Goal: Transaction & Acquisition: Purchase product/service

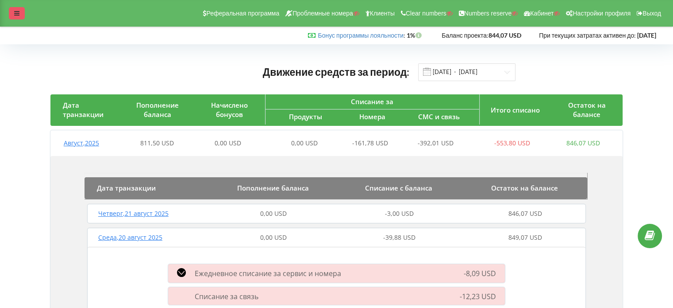
click at [18, 14] on icon at bounding box center [16, 13] width 5 height 6
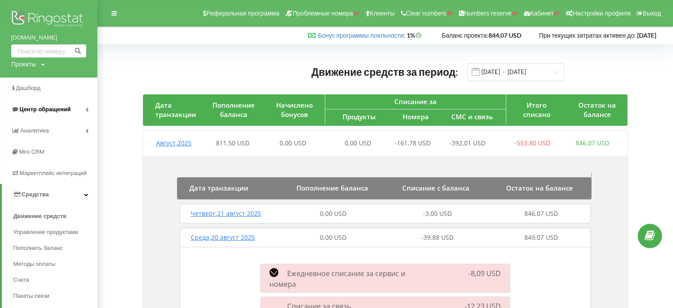
click at [44, 108] on span "Центр обращений" at bounding box center [44, 109] width 51 height 7
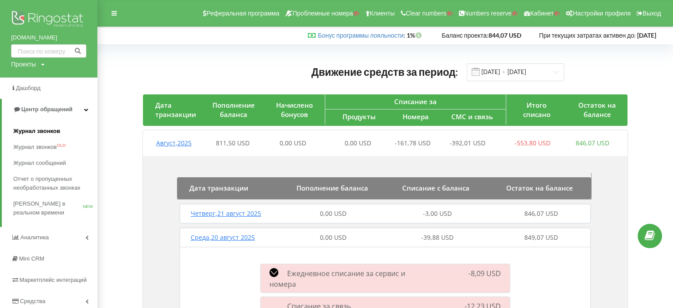
click at [45, 127] on span "Журнал звонков" at bounding box center [36, 131] width 47 height 9
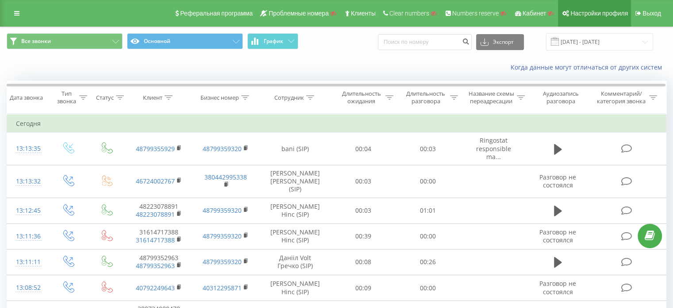
click at [599, 12] on span "Настройки профиля" at bounding box center [599, 13] width 58 height 7
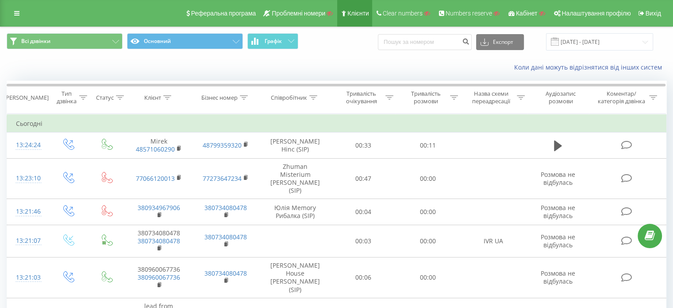
drag, startPoint x: 346, startPoint y: 52, endPoint x: 354, endPoint y: 7, distance: 45.5
click at [346, 52] on div "Всі дзвінки Основний Графік Експорт .csv .xls .xlsx 21.07.2025 - 21.08.2025" at bounding box center [336, 42] width 672 height 30
click at [15, 12] on icon at bounding box center [16, 13] width 5 height 6
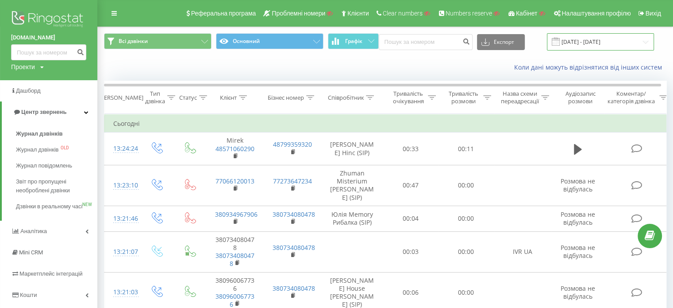
click at [590, 48] on input "21.07.2025 - 21.08.2025" at bounding box center [600, 41] width 107 height 17
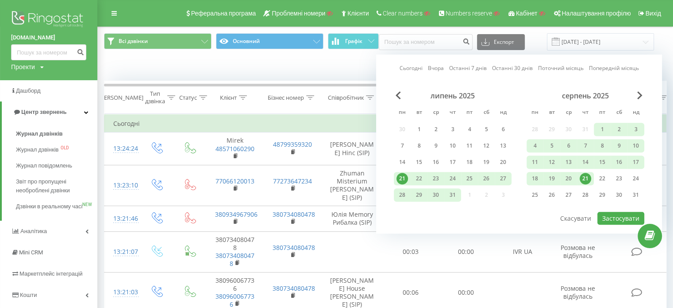
click at [466, 66] on link "Останні 7 днів" at bounding box center [468, 68] width 38 height 8
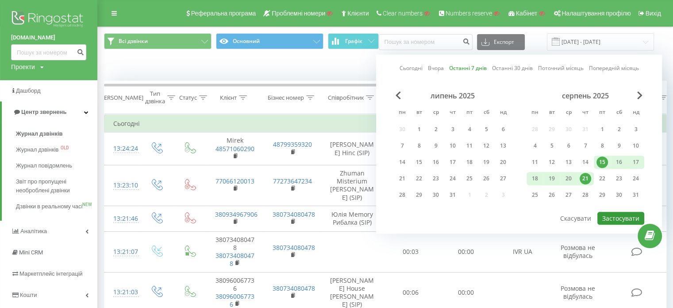
click at [623, 216] on button "Застосувати" at bounding box center [620, 218] width 47 height 13
type input "15.08.2025 - 21.08.2025"
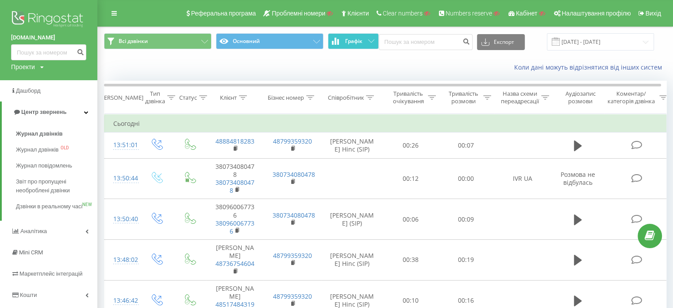
click at [354, 49] on button "Графік" at bounding box center [353, 41] width 51 height 16
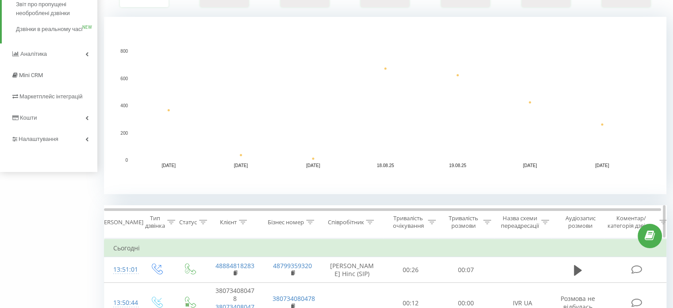
scroll to position [266, 0]
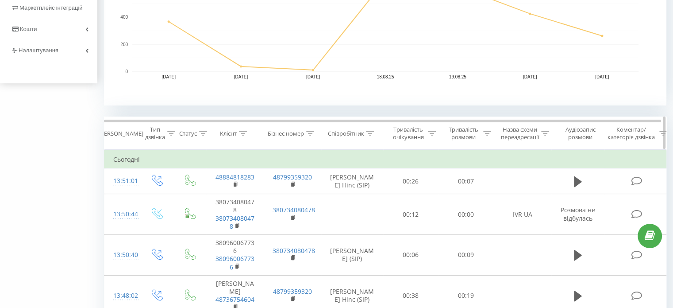
click at [169, 133] on icon at bounding box center [171, 133] width 8 height 4
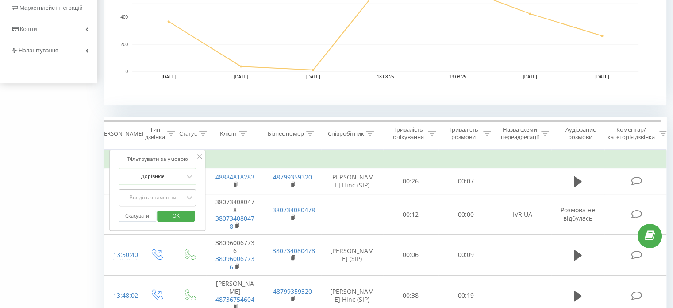
click at [157, 194] on div "Введіть значення" at bounding box center [152, 197] width 63 height 7
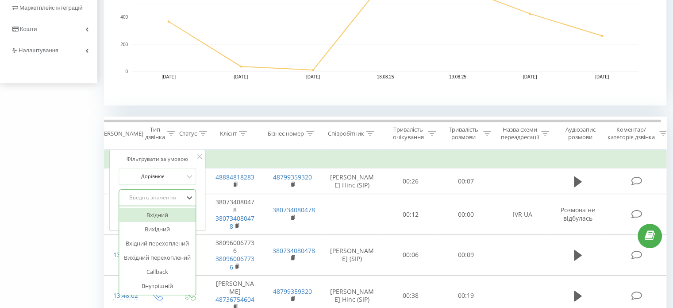
click at [160, 214] on div "Вхідний" at bounding box center [157, 215] width 77 height 14
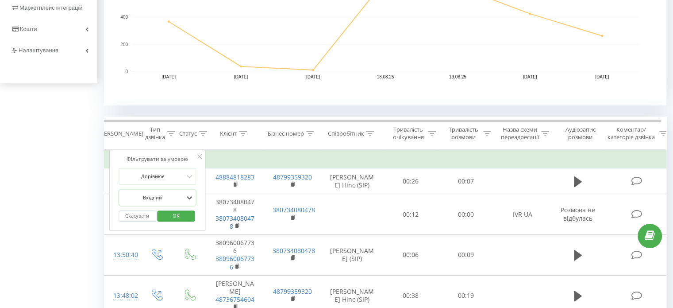
click at [170, 214] on span "OK" at bounding box center [176, 215] width 25 height 14
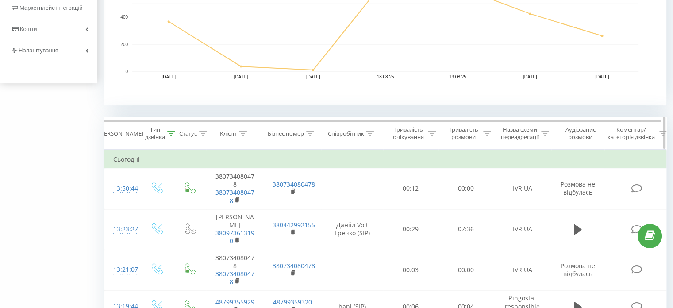
click at [203, 131] on icon at bounding box center [203, 133] width 8 height 4
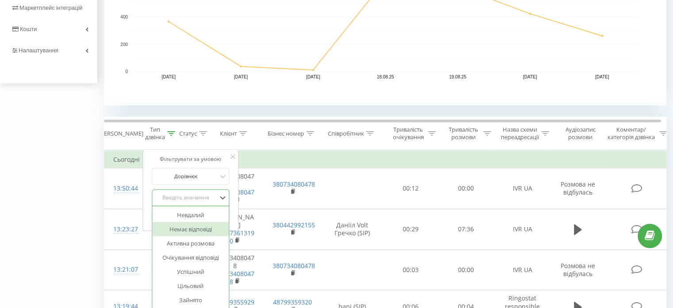
scroll to position [296, 0]
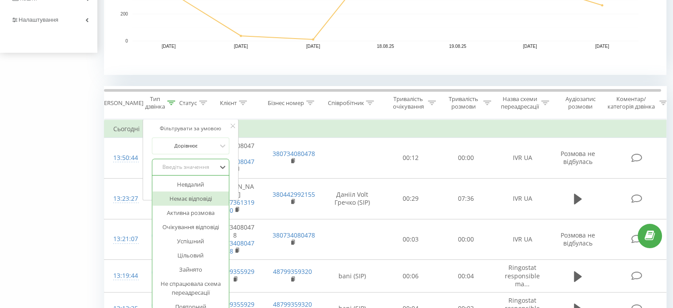
click at [205, 175] on div "14 results available. Use Up and Down to choose options, press Enter to select …" at bounding box center [191, 166] width 78 height 17
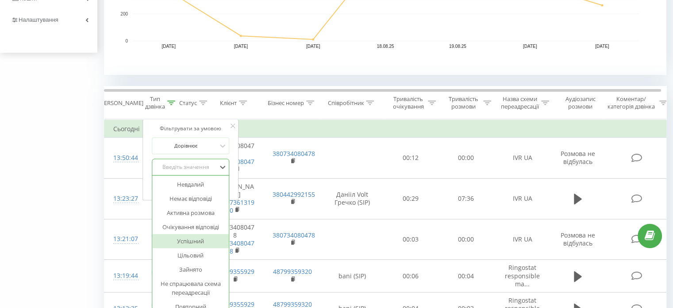
click at [191, 242] on div "Успішний" at bounding box center [190, 241] width 77 height 14
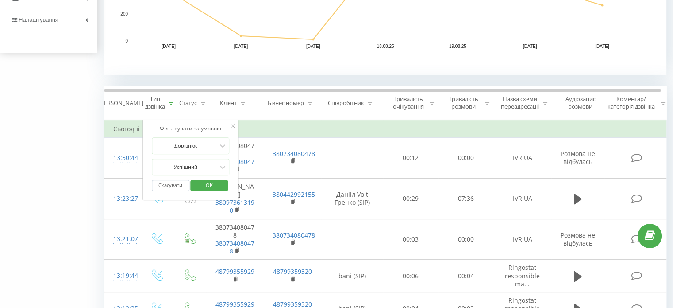
click at [209, 185] on span "OK" at bounding box center [209, 185] width 25 height 14
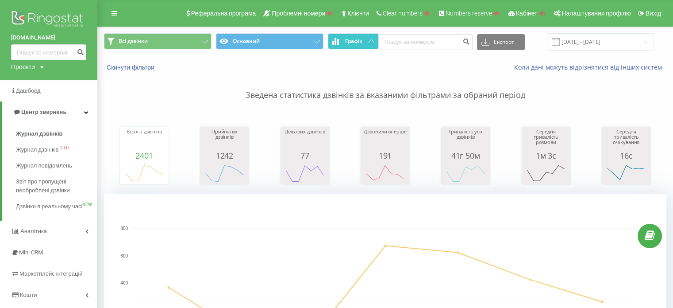
click at [350, 43] on span "Графік" at bounding box center [353, 41] width 17 height 6
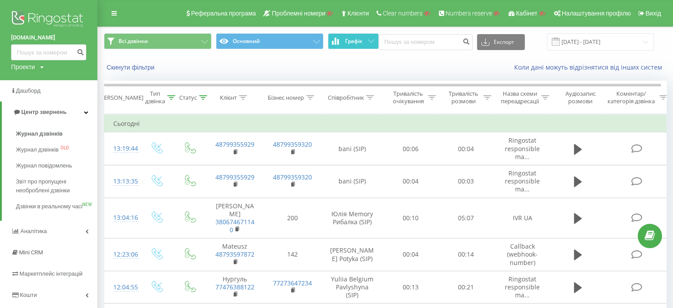
click at [350, 43] on span "Графік" at bounding box center [353, 41] width 17 height 6
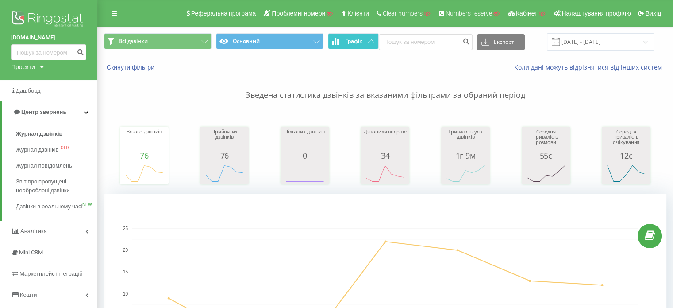
click at [367, 45] on button "Графік" at bounding box center [353, 41] width 51 height 16
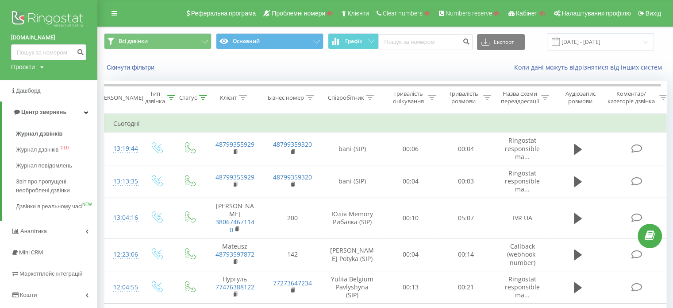
click at [138, 73] on div "Скинути фільтри Коли дані можуть відрізнятися вiд інших систем" at bounding box center [385, 67] width 575 height 21
click at [140, 70] on button "Скинути фільтри" at bounding box center [131, 67] width 55 height 8
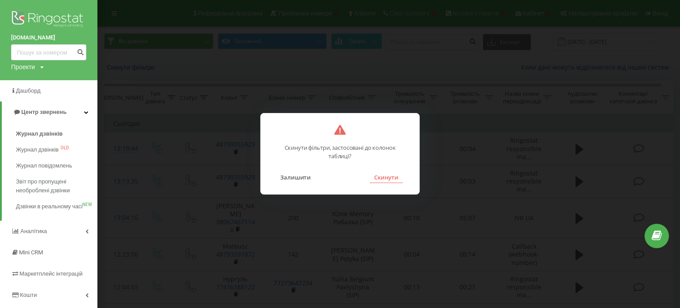
click at [393, 176] on button "Скинути" at bounding box center [386, 177] width 33 height 12
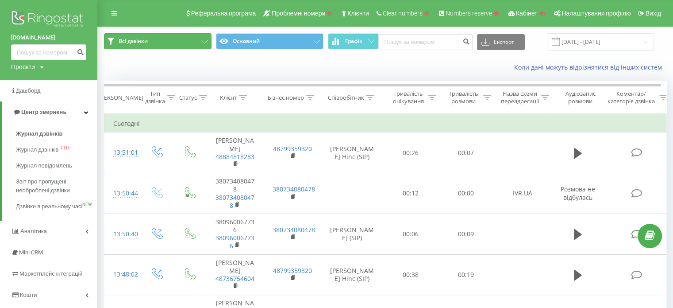
click at [152, 43] on button "Всі дзвінки" at bounding box center [158, 41] width 108 height 16
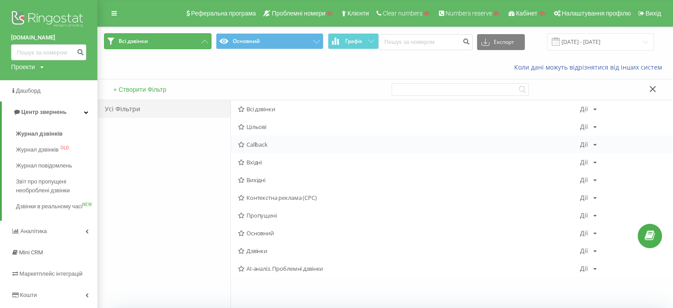
scroll to position [89, 0]
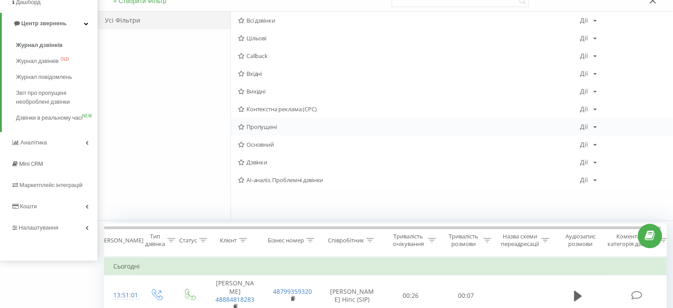
click at [262, 125] on span "Пропущені" at bounding box center [409, 126] width 342 height 6
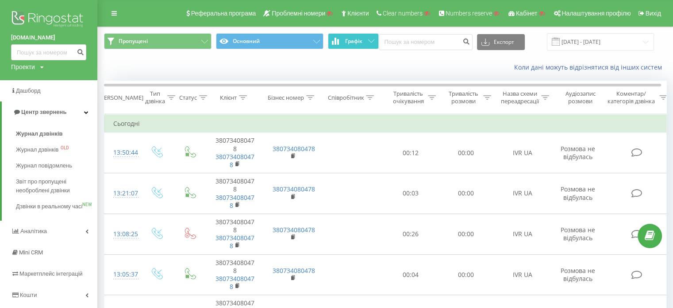
click at [375, 41] on button "Графік" at bounding box center [353, 41] width 51 height 16
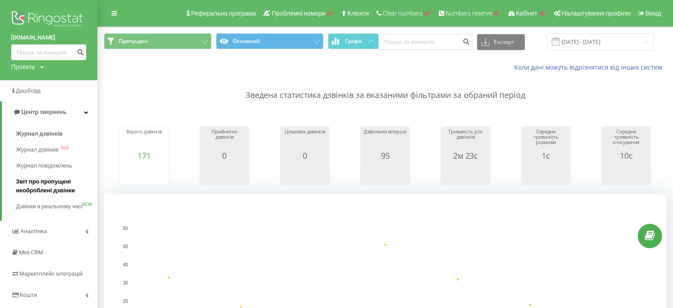
click at [31, 185] on span "Звіт про пропущені необроблені дзвінки" at bounding box center [54, 186] width 77 height 18
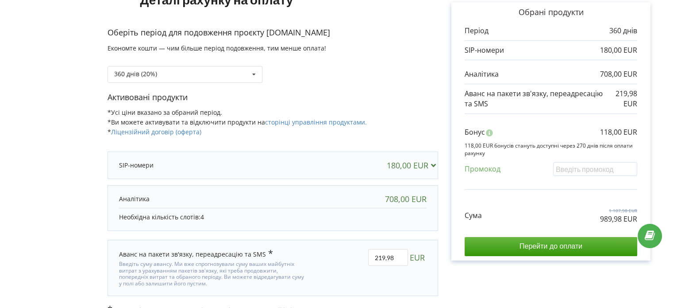
scroll to position [93, 0]
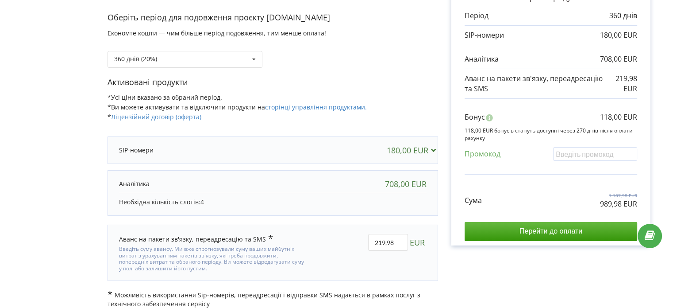
click at [442, 178] on div "Рахунок Обрані продукти Період 360 днів 180,00 EUR 708,00 EUR 219,98 EUR Бонус …" at bounding box center [551, 131] width 226 height 354
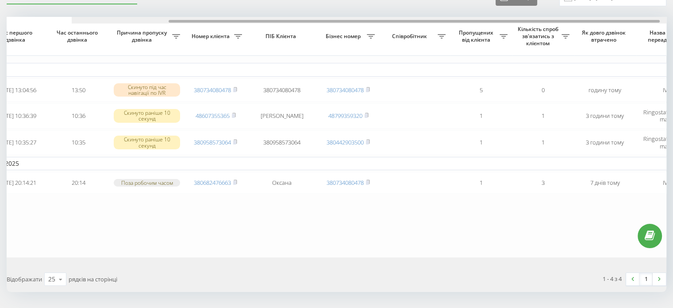
scroll to position [0, 225]
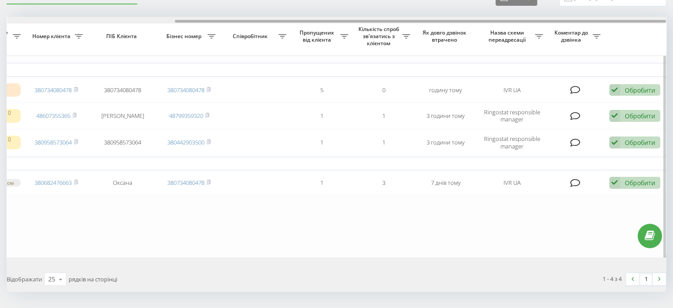
drag, startPoint x: 443, startPoint y: 21, endPoint x: 651, endPoint y: 35, distance: 208.5
click at [651, 35] on div "Обрати всі Час першого дзвінка Час останнього дзвінка Причина пропуску дзвінка …" at bounding box center [337, 137] width 660 height 240
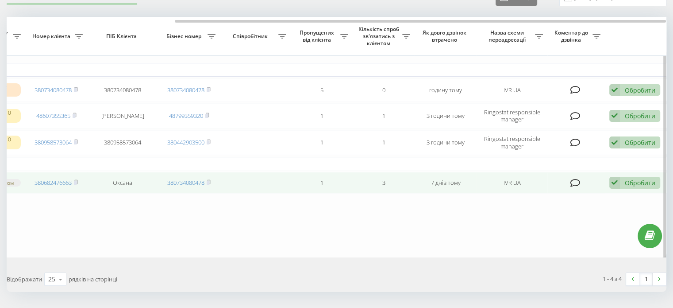
click at [641, 187] on div "Обробити" at bounding box center [640, 182] width 31 height 8
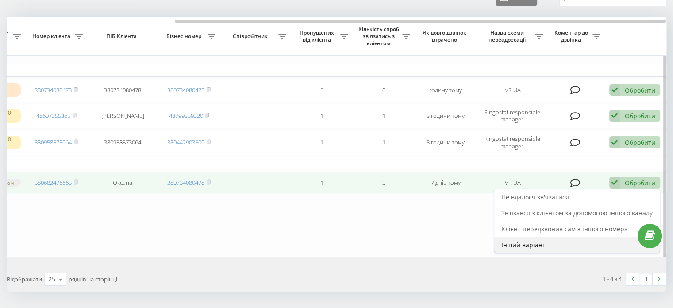
click at [518, 249] on span "Інший варіант" at bounding box center [523, 244] width 44 height 8
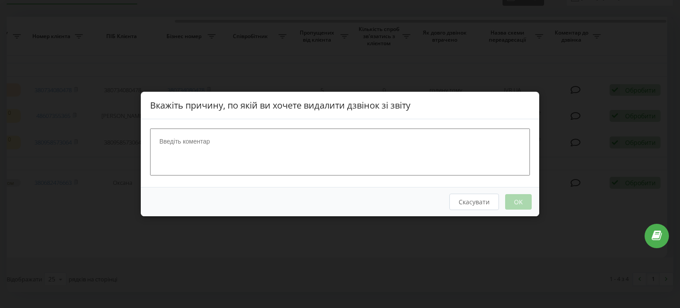
click at [470, 197] on button "Скасувати" at bounding box center [474, 201] width 50 height 16
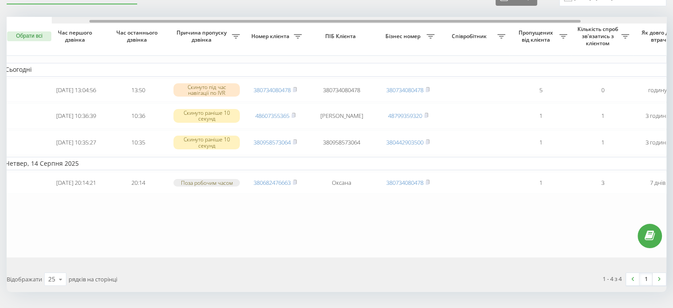
scroll to position [0, 0]
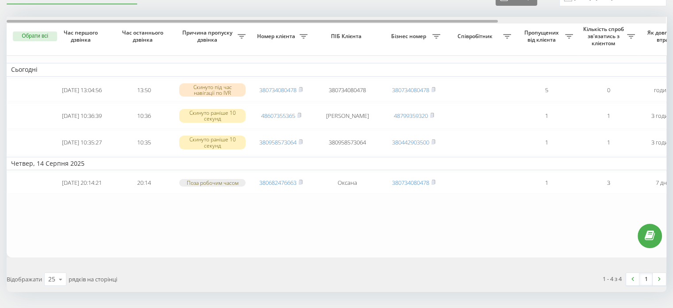
drag, startPoint x: 285, startPoint y: 23, endPoint x: 0, endPoint y: 16, distance: 285.5
click at [0, 16] on div "Необроблені пропущені дзвінки Оброблені дзвінки Експорт .csv .xlsx 21.07.2025 -…" at bounding box center [336, 157] width 673 height 351
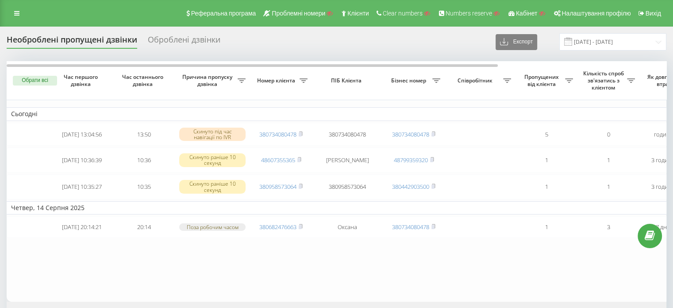
click at [197, 43] on div "Оброблені дзвінки" at bounding box center [184, 42] width 73 height 14
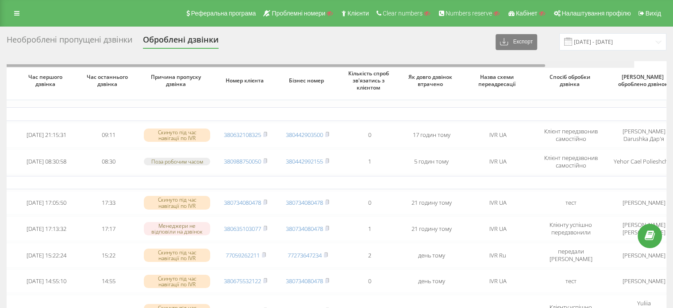
scroll to position [0, 106]
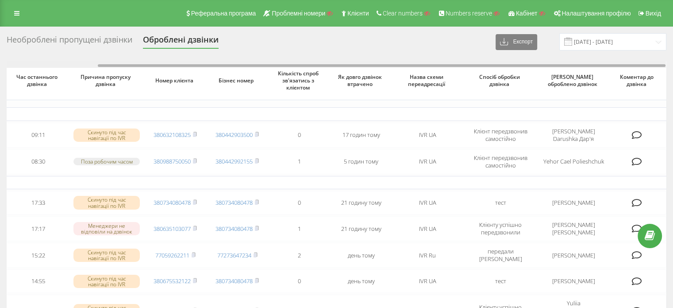
drag, startPoint x: 451, startPoint y: 66, endPoint x: 651, endPoint y: 74, distance: 200.2
click at [651, 74] on div "Час першого дзвінка Час останнього дзвінка Причина пропуску дзвінка Номер клієн…" at bounding box center [337, 303] width 660 height 485
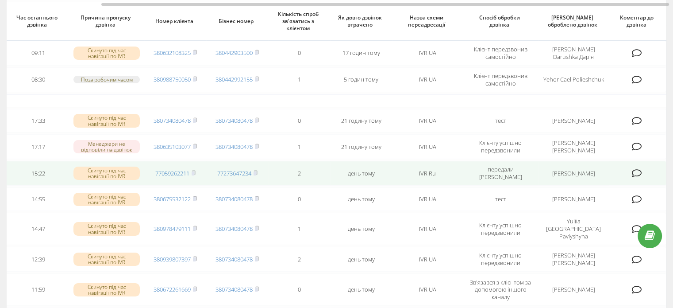
scroll to position [89, 0]
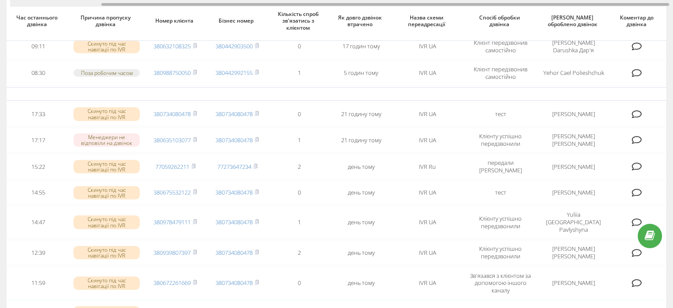
drag, startPoint x: 149, startPoint y: 6, endPoint x: 71, endPoint y: 3, distance: 77.5
click at [71, 3] on div at bounding box center [339, 3] width 659 height 7
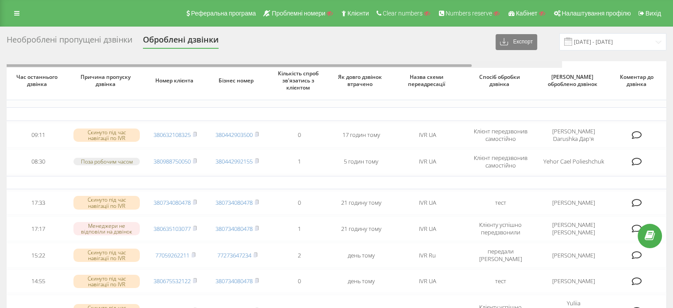
scroll to position [0, 0]
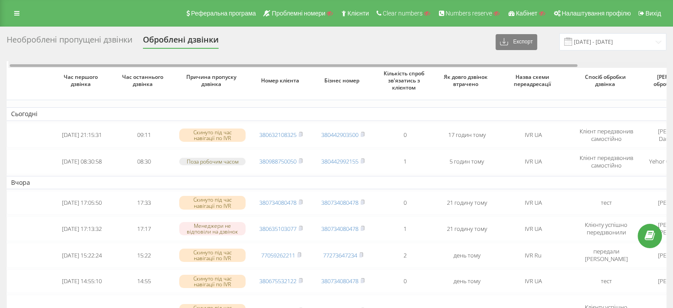
drag, startPoint x: 198, startPoint y: 65, endPoint x: 0, endPoint y: 66, distance: 198.3
click at [0, 66] on div "Необроблені пропущені дзвінки Оброблені дзвінки Експорт .csv .xlsx 21.07.2025 -…" at bounding box center [336, 290] width 673 height 526
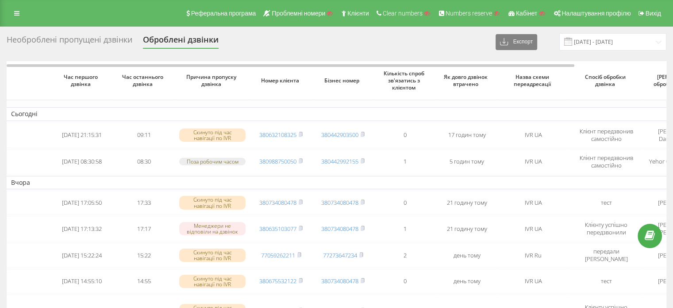
click at [47, 38] on div "Необроблені пропущені дзвінки" at bounding box center [70, 42] width 126 height 14
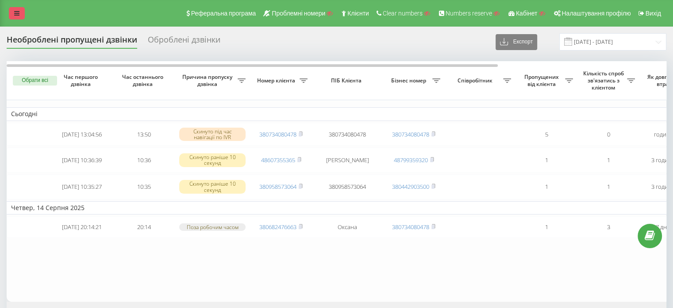
click at [23, 8] on link at bounding box center [17, 13] width 16 height 12
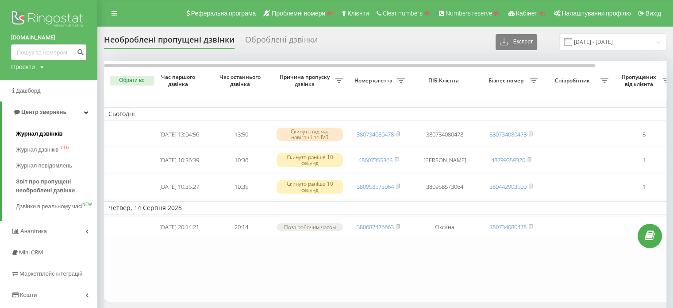
click at [48, 133] on span "Журнал дзвінків" at bounding box center [39, 133] width 47 height 9
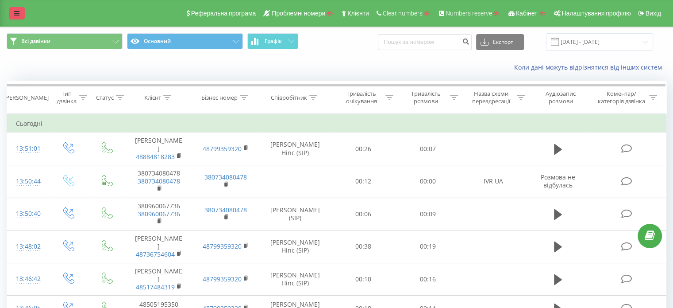
click at [11, 12] on link at bounding box center [17, 13] width 16 height 12
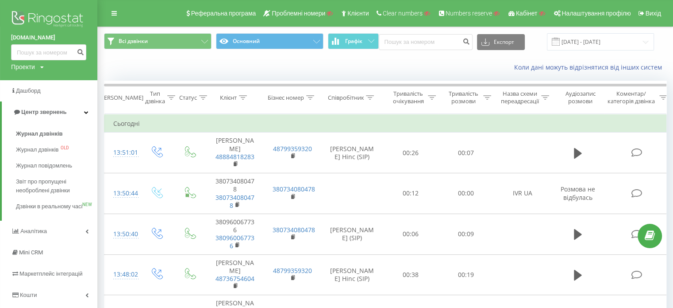
click at [169, 59] on div "Коли дані можуть відрізнятися вiд інших систем" at bounding box center [385, 67] width 575 height 21
click at [170, 62] on div "Коли дані можуть відрізнятися вiд інших систем" at bounding box center [385, 67] width 575 height 21
click at [166, 62] on div "Коли дані можуть відрізнятися вiд інших систем" at bounding box center [385, 67] width 575 height 21
click at [180, 67] on div "Коли дані можуть відрізнятися вiд інших систем" at bounding box center [385, 67] width 575 height 21
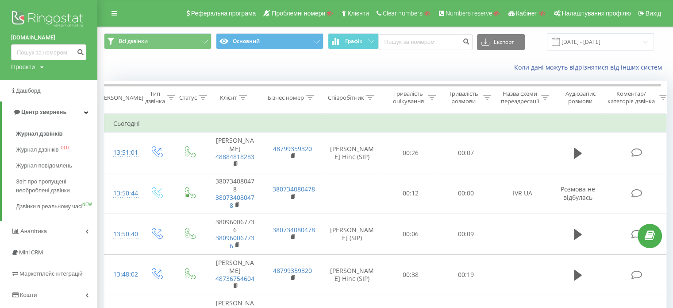
click at [214, 66] on div "Коли дані можуть відрізнятися вiд інших систем" at bounding box center [385, 67] width 575 height 21
click at [260, 62] on div "Коли дані можуть відрізнятися вiд інших систем" at bounding box center [385, 67] width 575 height 21
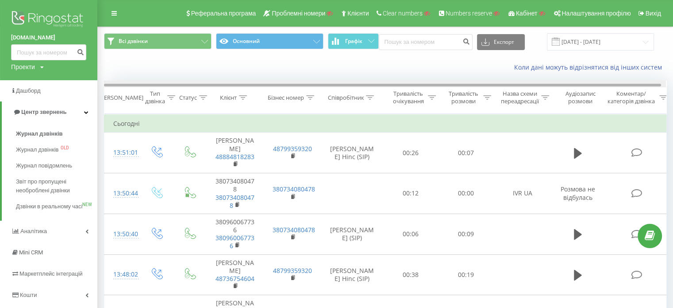
drag, startPoint x: 264, startPoint y: 84, endPoint x: 207, endPoint y: 78, distance: 56.9
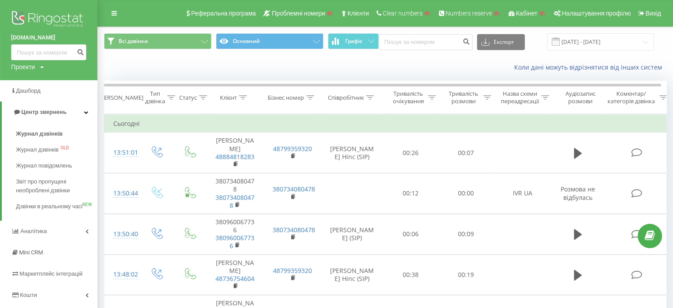
click at [263, 62] on div "Коли дані можуть відрізнятися вiд інших систем" at bounding box center [385, 67] width 575 height 21
click at [320, 62] on div "Коли дані можуть відрізнятися вiд інших систем" at bounding box center [385, 67] width 575 height 21
click at [326, 73] on div "Коли дані можуть відрізнятися вiд інших систем" at bounding box center [385, 67] width 575 height 21
click at [326, 66] on div "Коли дані можуть відрізнятися вiд інших систем" at bounding box center [492, 67] width 359 height 9
click at [327, 64] on div "Коли дані можуть відрізнятися вiд інших систем" at bounding box center [492, 67] width 359 height 9
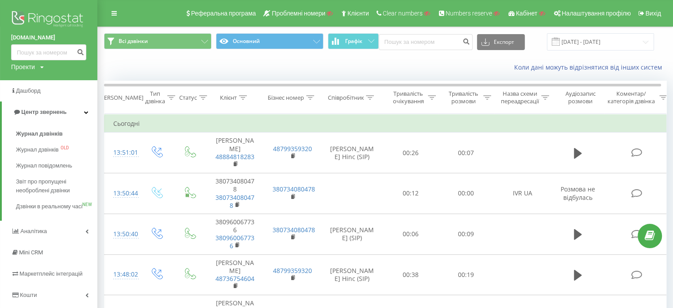
click at [322, 64] on div "Коли дані можуть відрізнятися вiд інших систем" at bounding box center [492, 67] width 359 height 9
click at [326, 64] on div "Коли дані можуть відрізнятися вiд інших систем" at bounding box center [492, 67] width 359 height 9
click at [323, 68] on div "Коли дані можуть відрізнятися вiд інших систем" at bounding box center [492, 67] width 359 height 9
click at [358, 68] on div "Коли дані можуть відрізнятися вiд інших систем" at bounding box center [492, 67] width 359 height 9
click at [43, 134] on span "Журнал дзвінків" at bounding box center [39, 133] width 47 height 9
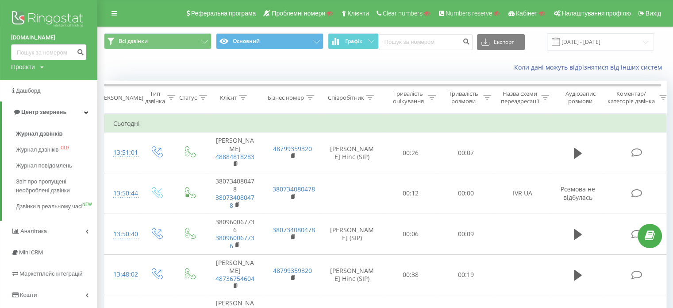
click at [197, 63] on div "Коли дані можуть відрізнятися вiд інших систем" at bounding box center [385, 67] width 575 height 21
drag, startPoint x: 135, startPoint y: 66, endPoint x: 152, endPoint y: 31, distance: 38.2
click at [135, 66] on div "Коли дані можуть відрізнятися вiд інших систем" at bounding box center [385, 67] width 575 height 21
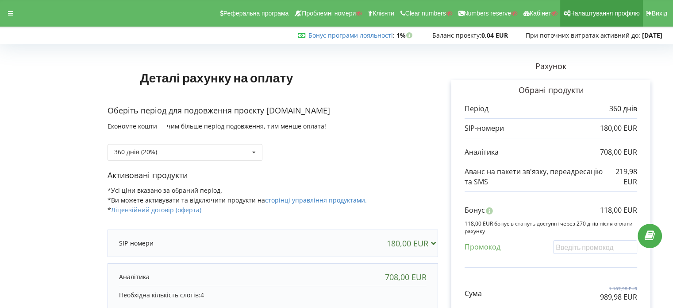
click at [582, 15] on span "Налаштування профілю" at bounding box center [604, 13] width 69 height 7
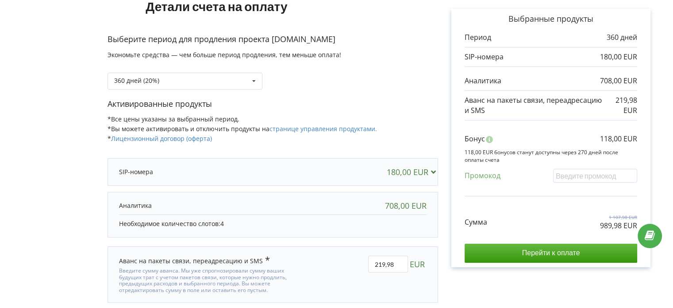
scroll to position [57, 0]
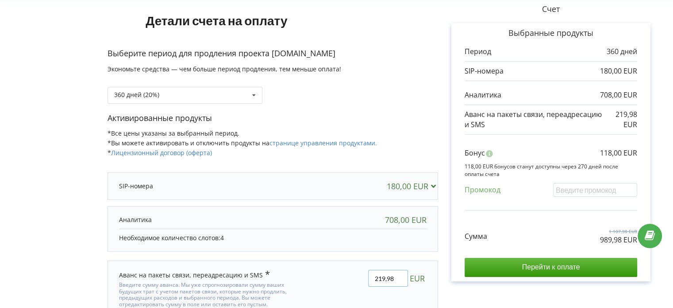
drag, startPoint x: 393, startPoint y: 276, endPoint x: 378, endPoint y: 277, distance: 14.2
click at [378, 277] on input "219,98" at bounding box center [388, 278] width 40 height 17
type input "220"
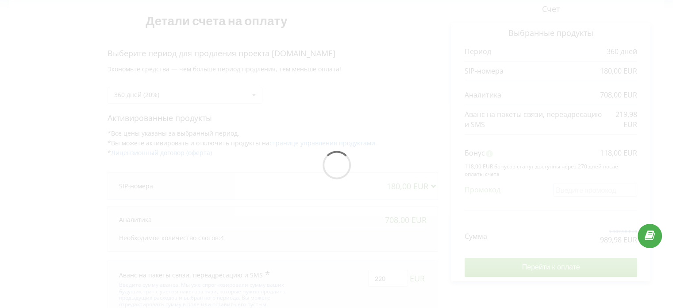
click at [436, 281] on div "Детали счета на оплату Выберите период для продления проекта [DOMAIN_NAME] Экон…" at bounding box center [336, 167] width 655 height 354
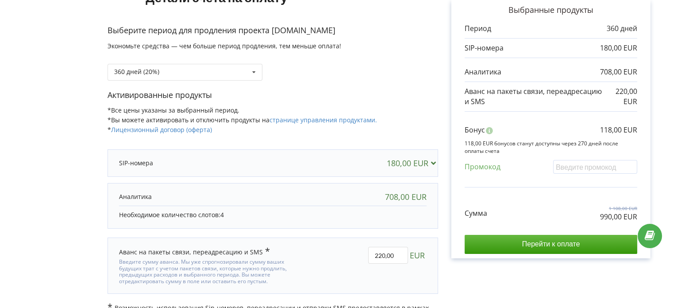
scroll to position [101, 0]
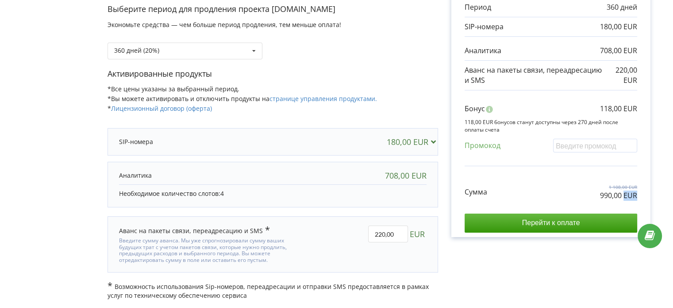
drag, startPoint x: 625, startPoint y: 194, endPoint x: 636, endPoint y: 195, distance: 10.6
click at [636, 195] on p "990,00 EUR" at bounding box center [618, 195] width 37 height 10
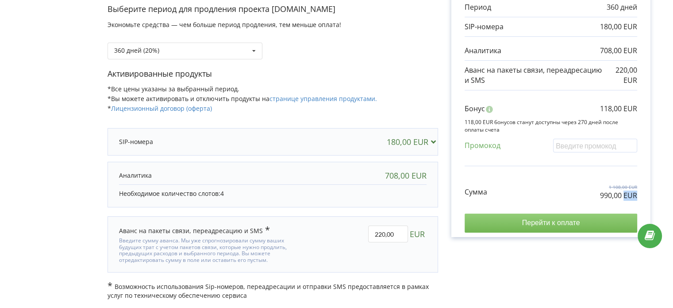
copy p "EUR"
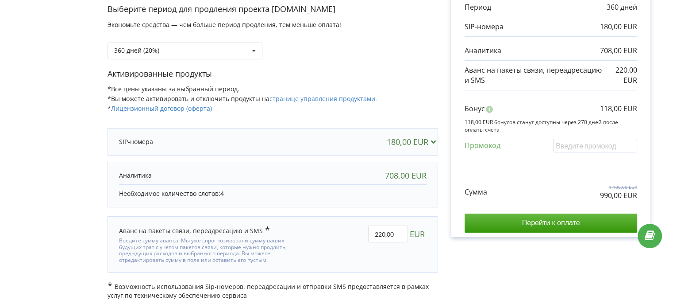
click at [17, 133] on form "Детали счета на оплату Выберите период для продления проекта [DOMAIN_NAME] Экон…" at bounding box center [336, 123] width 655 height 354
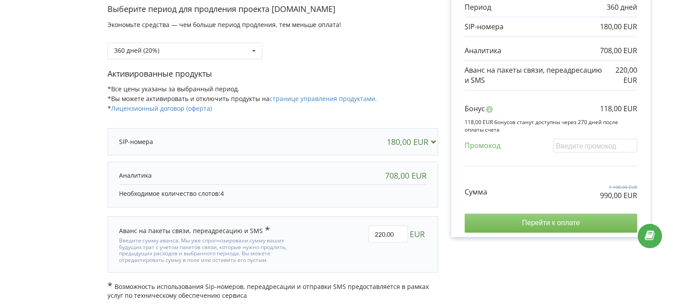
click at [538, 220] on input "Перейти к оплате" at bounding box center [551, 222] width 173 height 19
